Goal: Register for event/course

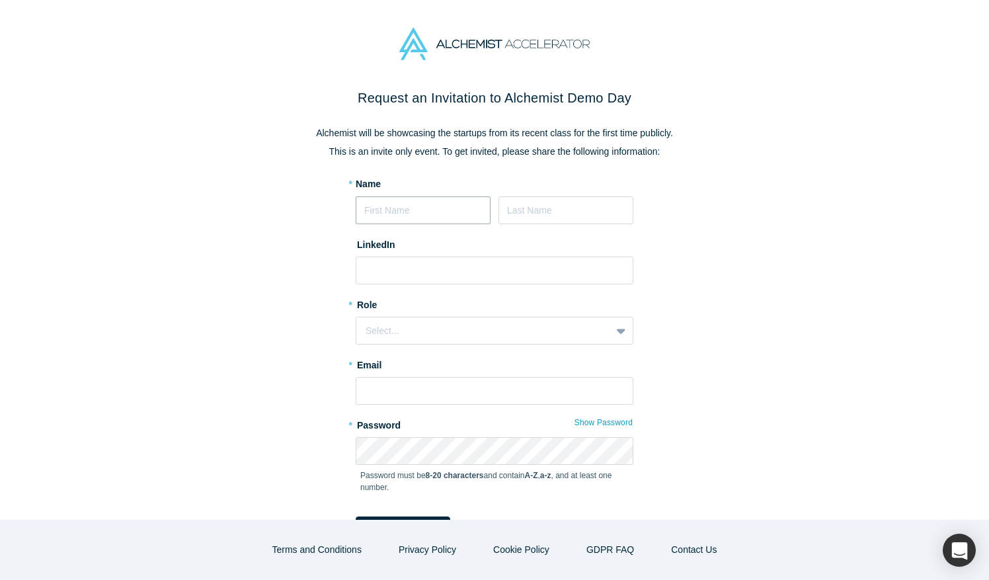
click at [443, 210] on input at bounding box center [423, 210] width 135 height 28
type input "[PERSON_NAME]"
type input "[PERSON_NAME][EMAIL_ADDRESS][DOMAIN_NAME]"
click at [424, 279] on input at bounding box center [495, 270] width 278 height 28
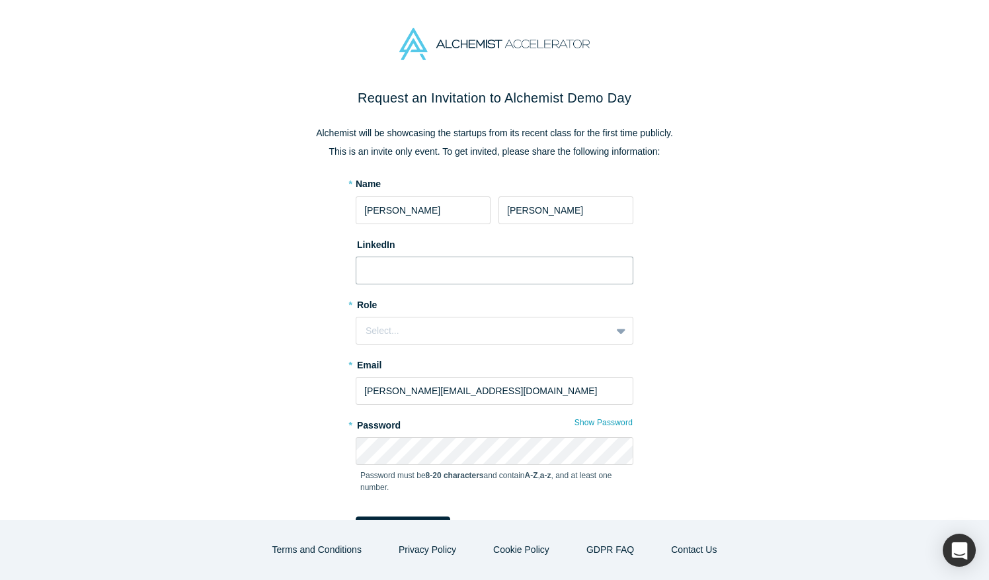
paste input "[URL][DOMAIN_NAME][PERSON_NAME]"
type input "[URL][DOMAIN_NAME][PERSON_NAME]"
click at [504, 333] on div "Select..." at bounding box center [484, 331] width 236 height 14
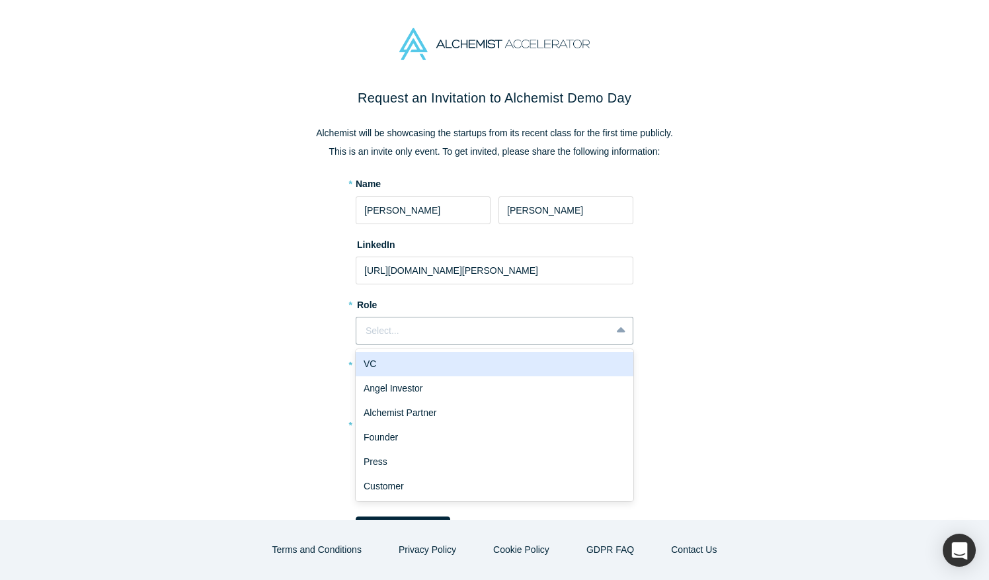
click at [491, 365] on div "VC" at bounding box center [495, 364] width 278 height 24
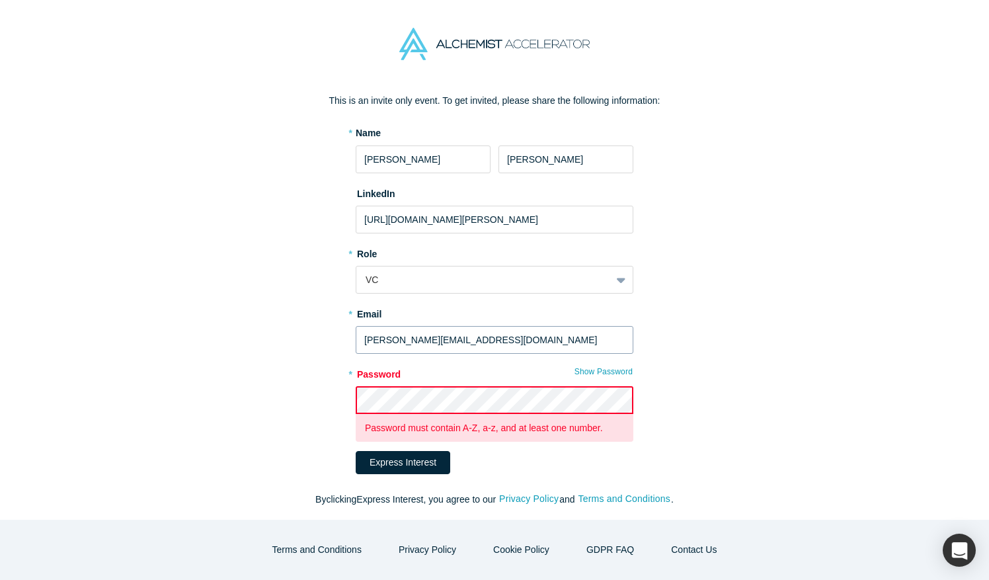
scroll to position [65, 0]
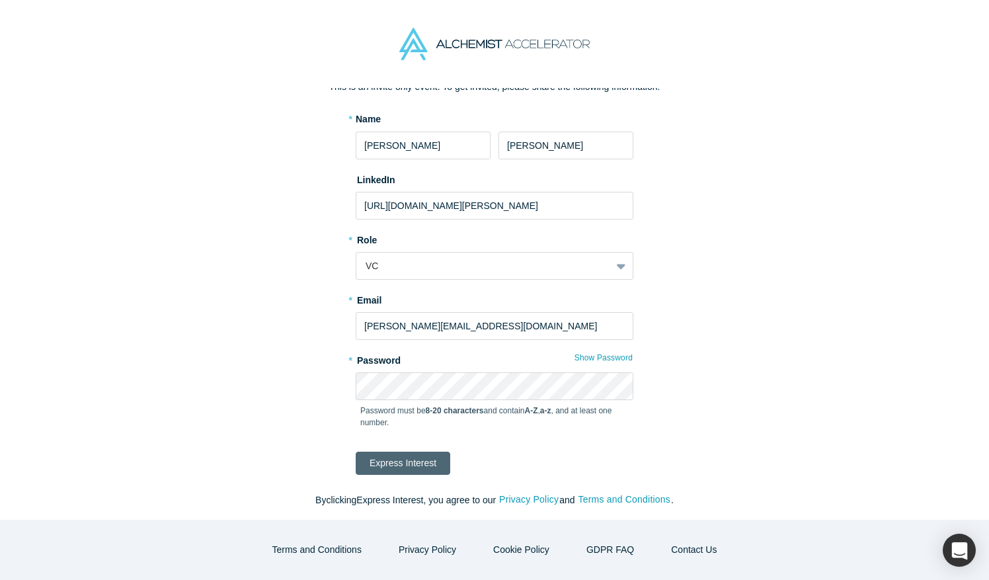
click at [416, 459] on button "Express Interest" at bounding box center [403, 462] width 95 height 23
